Goal: Task Accomplishment & Management: Complete application form

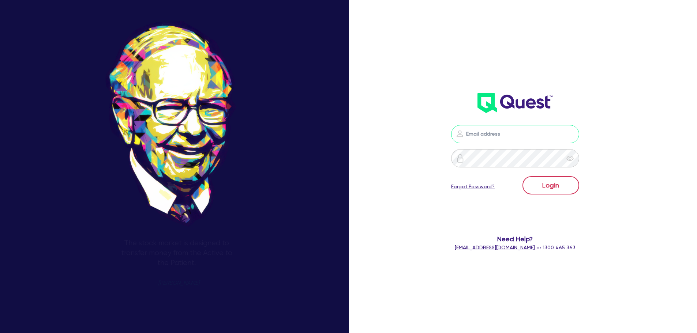
type input "joseph@brokerbros.com.au"
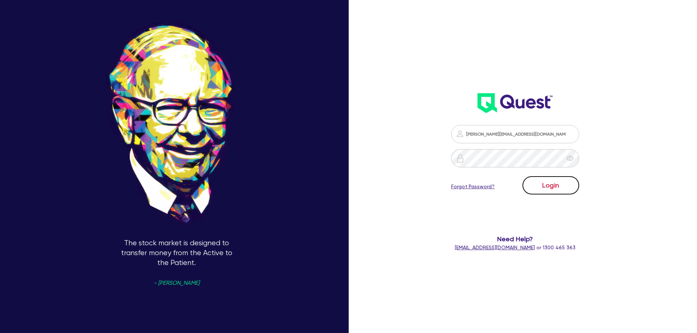
click at [545, 183] on button "Login" at bounding box center [550, 185] width 57 height 18
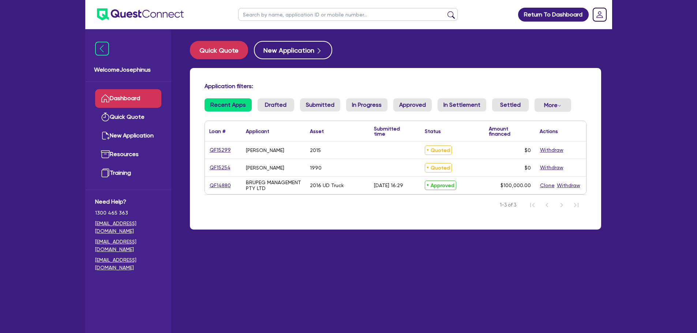
click at [360, 152] on div "2015" at bounding box center [337, 150] width 64 height 17
click at [214, 151] on link "QF15299" at bounding box center [220, 150] width 22 height 8
select select "CARS_AND_LIGHT_TRUCKS"
select select "PASSENGER_VEHICLES"
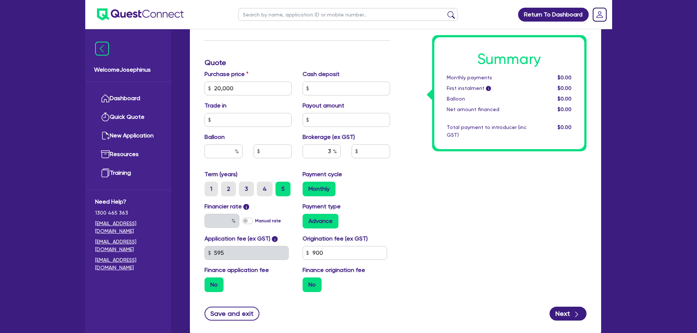
scroll to position [253, 0]
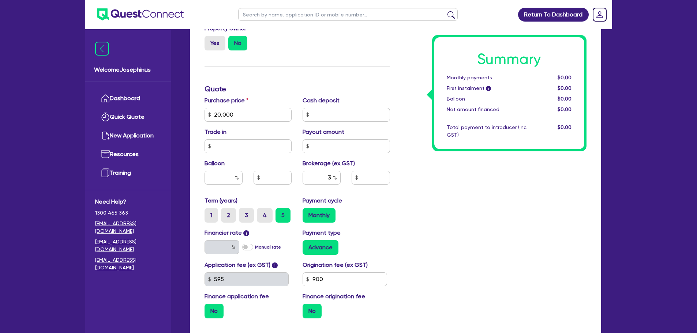
click at [435, 219] on div "Summary Monthly payments $0.00 First instalment i $0.00 Balloon $0.00 Net amoun…" at bounding box center [493, 111] width 196 height 428
click at [359, 113] on input "text" at bounding box center [346, 115] width 87 height 14
type input "0"
click at [255, 247] on label "Manual rate" at bounding box center [268, 247] width 26 height 7
click at [0, 0] on input "Manual rate" at bounding box center [0, 0] width 0 height 0
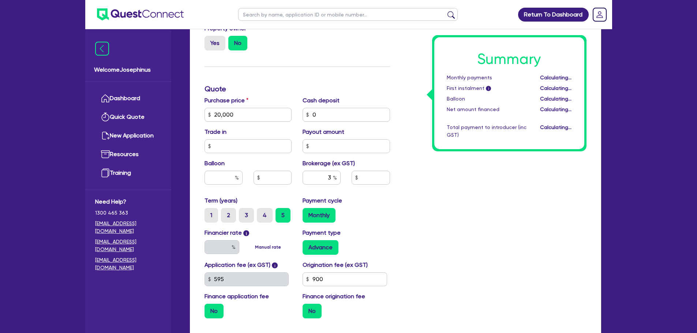
type input "20,000"
type input "600"
type input "17"
click at [255, 247] on label "Manual rate" at bounding box center [268, 247] width 26 height 7
click at [0, 0] on input "Manual rate" at bounding box center [0, 0] width 0 height 0
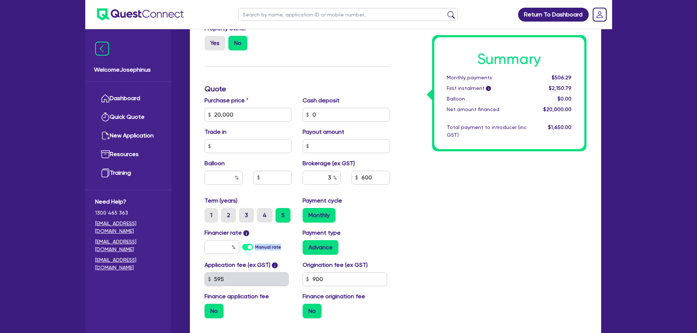
click at [255, 247] on label "Manual rate" at bounding box center [268, 247] width 26 height 7
click at [0, 0] on input "Manual rate" at bounding box center [0, 0] width 0 height 0
type input "20,000"
type input "17"
click at [441, 231] on div "Summary Monthly payments $506.29 First instalment i $2,150.79 Balloon $0.00 Net…" at bounding box center [493, 111] width 196 height 428
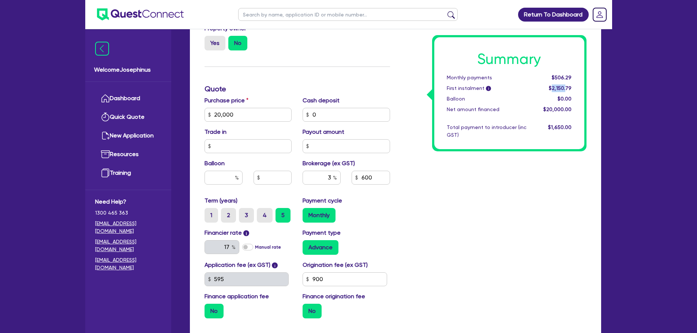
drag, startPoint x: 554, startPoint y: 89, endPoint x: 566, endPoint y: 90, distance: 12.5
click at [567, 89] on span "$2,150.79" at bounding box center [560, 88] width 23 height 6
click at [518, 185] on div "Summary Monthly payments $506.29 First instalment i $2,150.79 Balloon $0.00 Net…" at bounding box center [493, 111] width 196 height 428
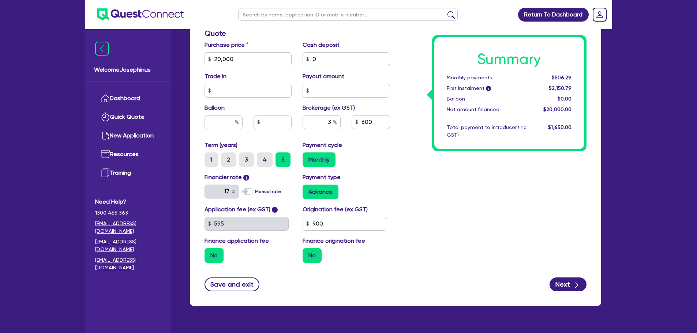
scroll to position [326, 0]
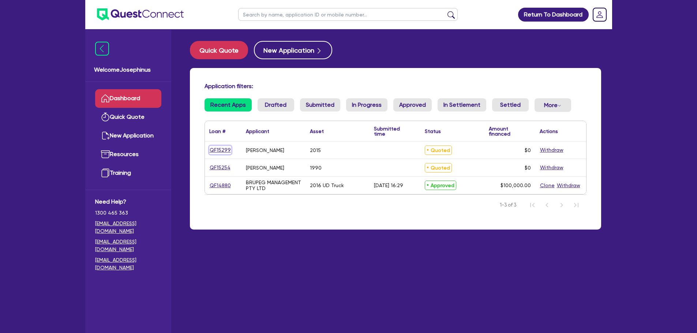
click at [221, 148] on link "QF15299" at bounding box center [220, 150] width 22 height 8
select select "CARS_AND_LIGHT_TRUCKS"
select select "PASSENGER_VEHICLES"
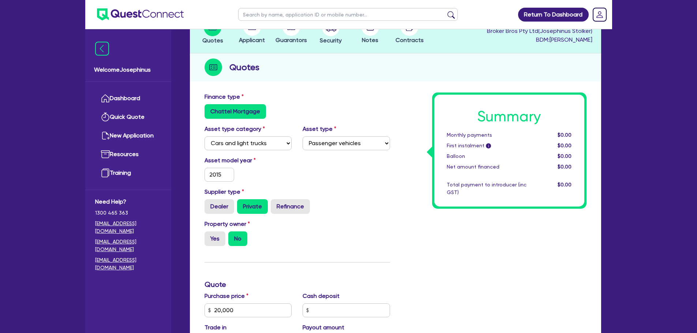
scroll to position [73, 0]
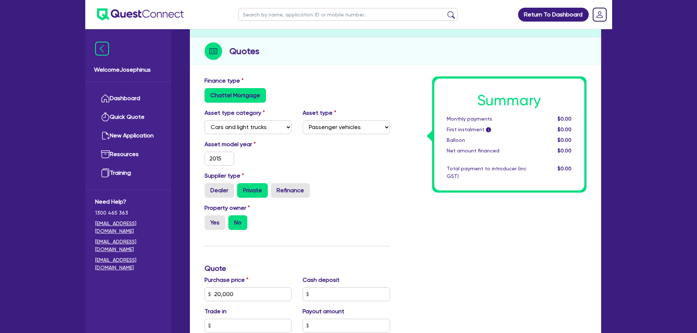
click at [336, 287] on div "Cash deposit" at bounding box center [346, 289] width 98 height 26
click at [336, 296] on input "text" at bounding box center [346, 295] width 87 height 14
type input "0"
type input "20,000"
type input "600"
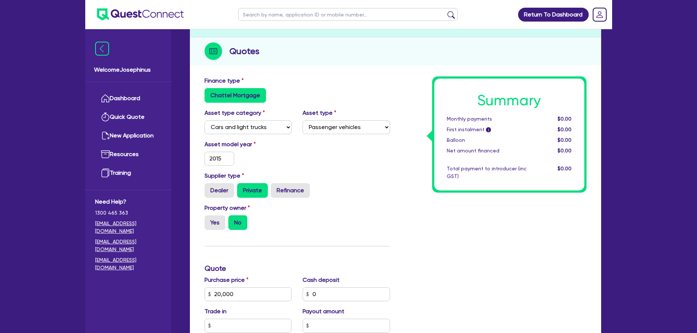
type input "17"
click at [376, 255] on div "Finance type Chattel Mortgage Asset type category Select Cars and light trucks …" at bounding box center [297, 290] width 196 height 428
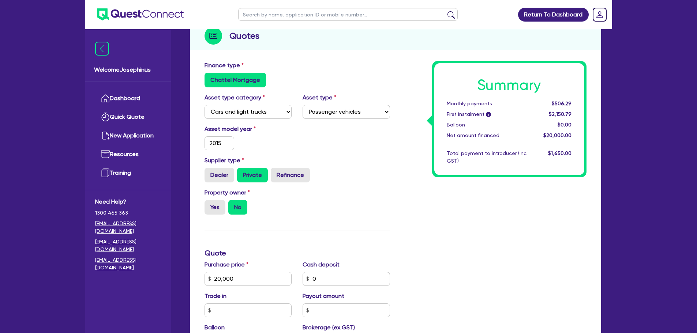
scroll to position [0, 0]
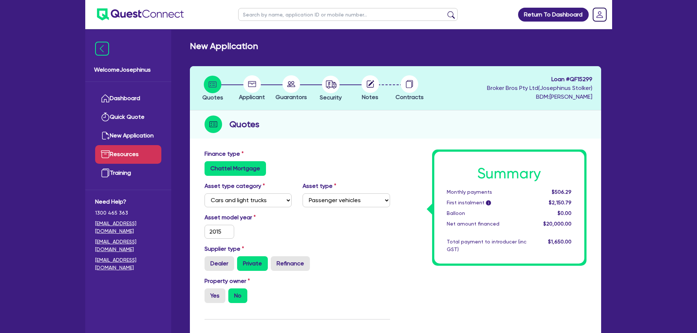
click at [124, 155] on link "Resources" at bounding box center [128, 154] width 66 height 19
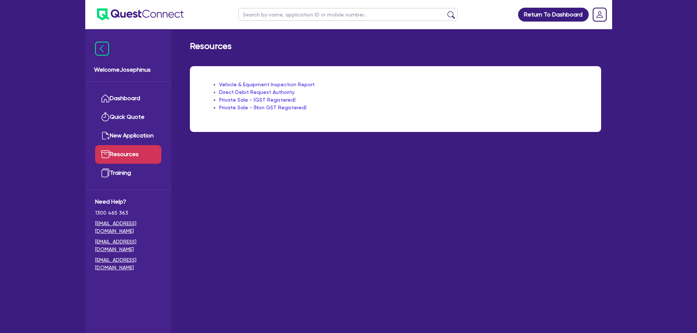
click at [233, 172] on main "Resources Vehicle & Equipment Inspection Report Direct Debit Request Authority …" at bounding box center [395, 186] width 433 height 315
click at [143, 97] on link "Dashboard" at bounding box center [128, 98] width 66 height 19
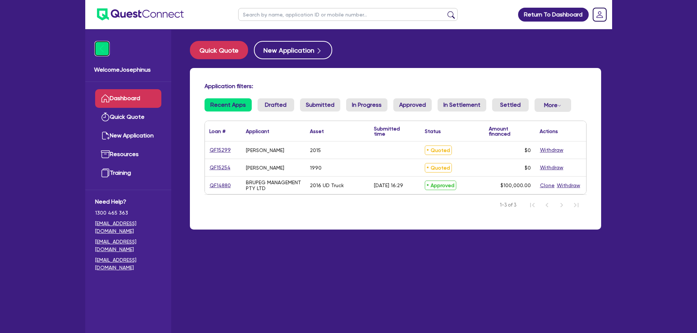
click at [97, 50] on img at bounding box center [102, 49] width 14 height 14
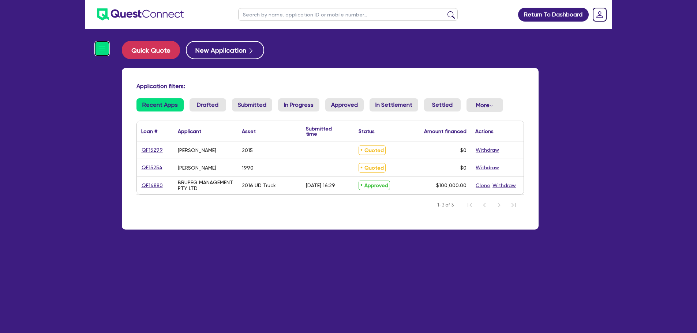
click at [97, 50] on img at bounding box center [102, 49] width 14 height 14
